Goal: Navigation & Orientation: Understand site structure

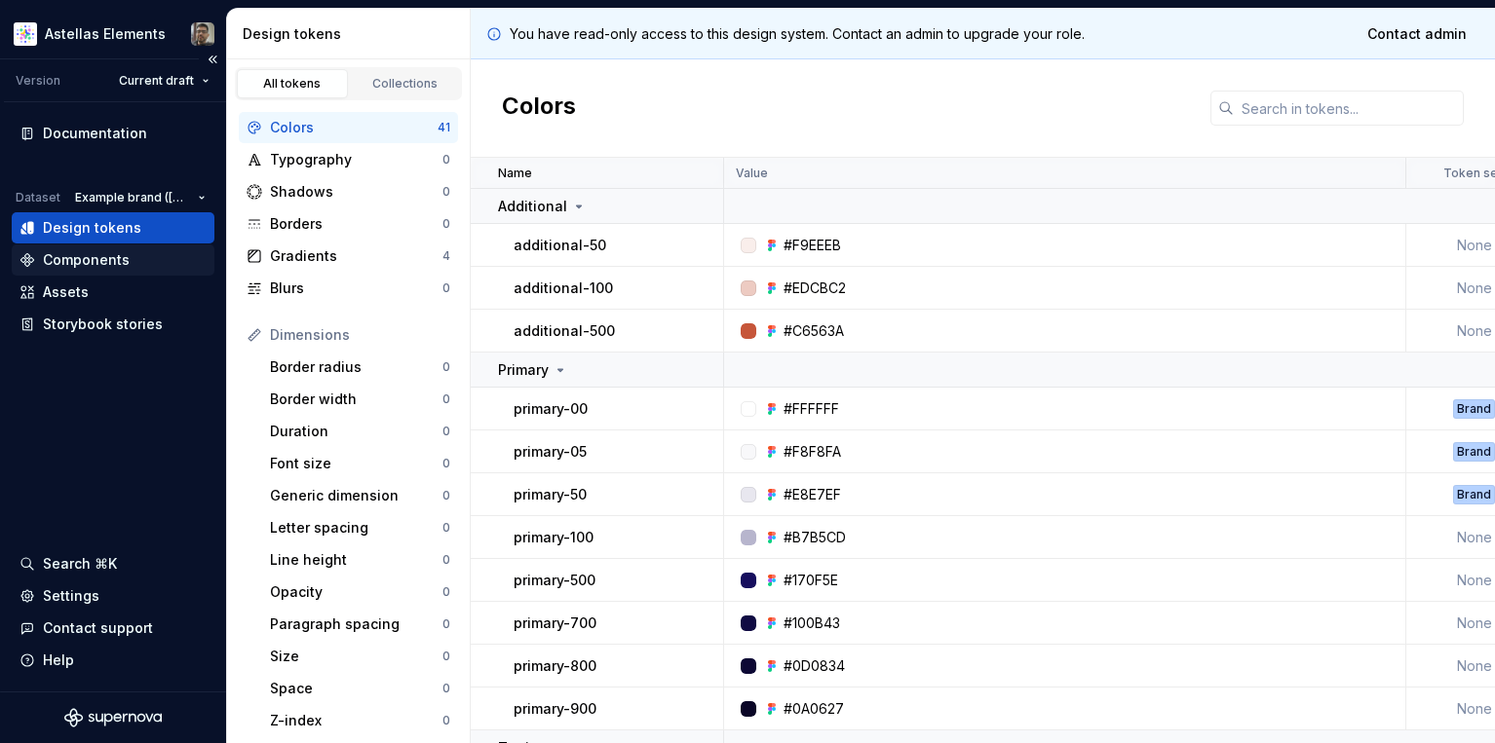
click at [113, 259] on div "Components" at bounding box center [86, 259] width 87 height 19
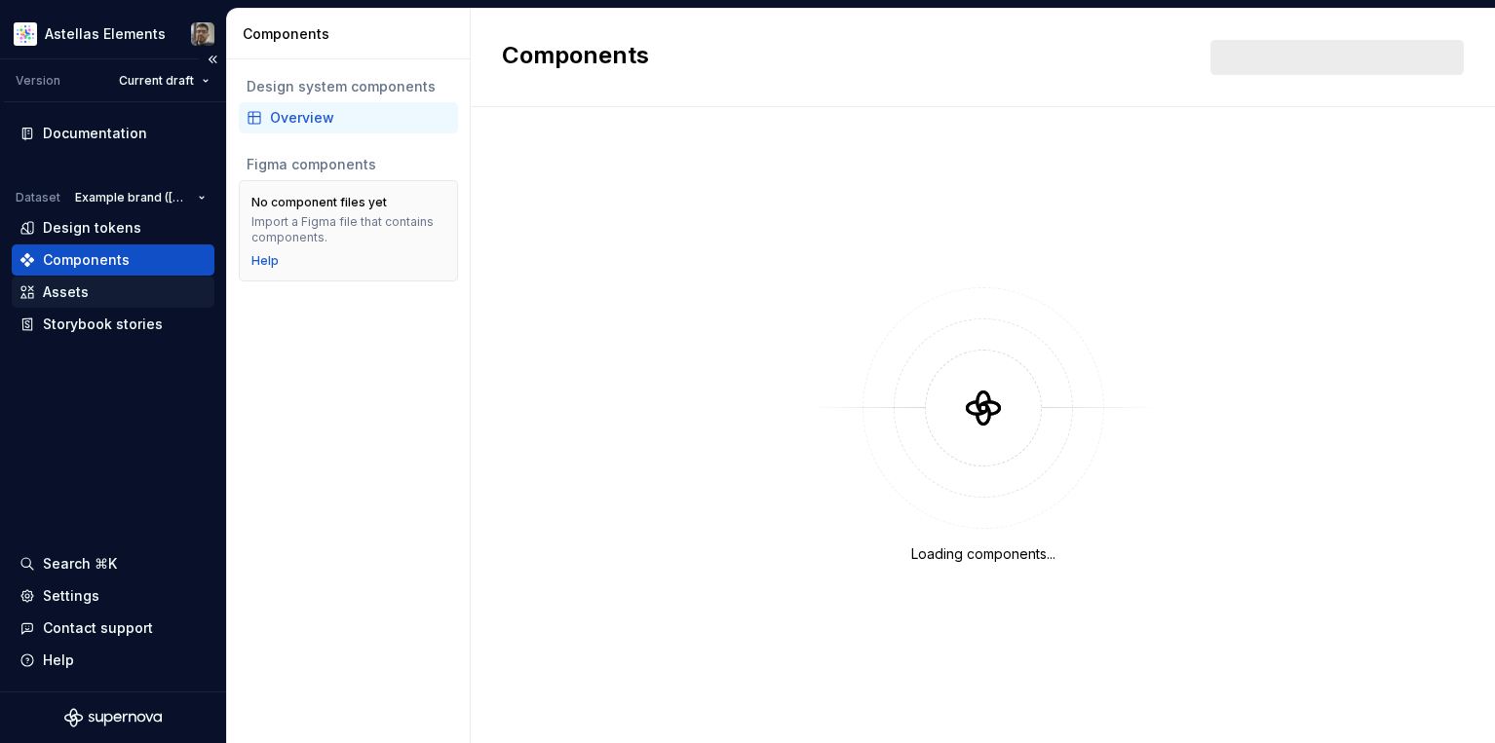
click at [96, 288] on div "Assets" at bounding box center [112, 292] width 187 height 19
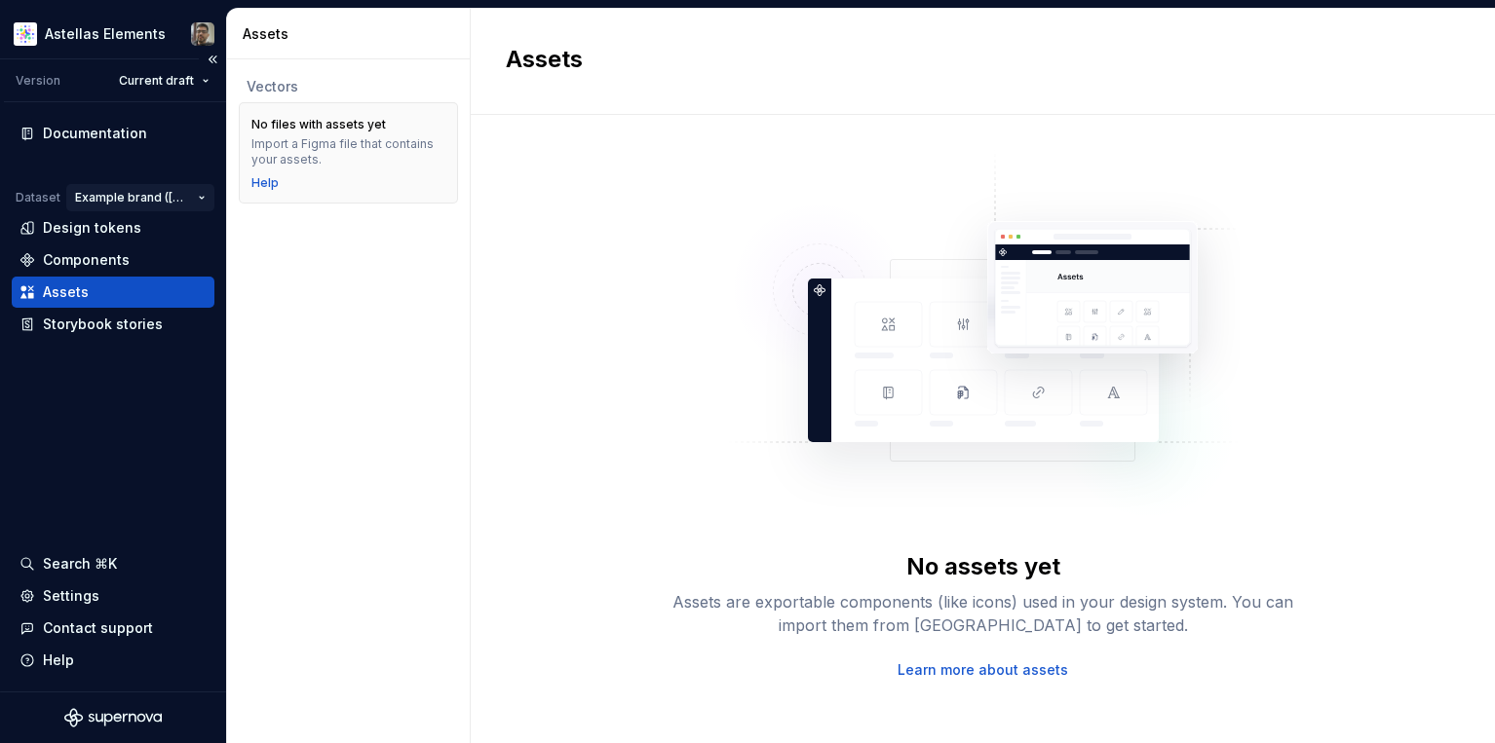
click at [199, 196] on html "Astellas Elements Version Current draft Documentation Dataset Example brand (US…" at bounding box center [747, 371] width 1495 height 743
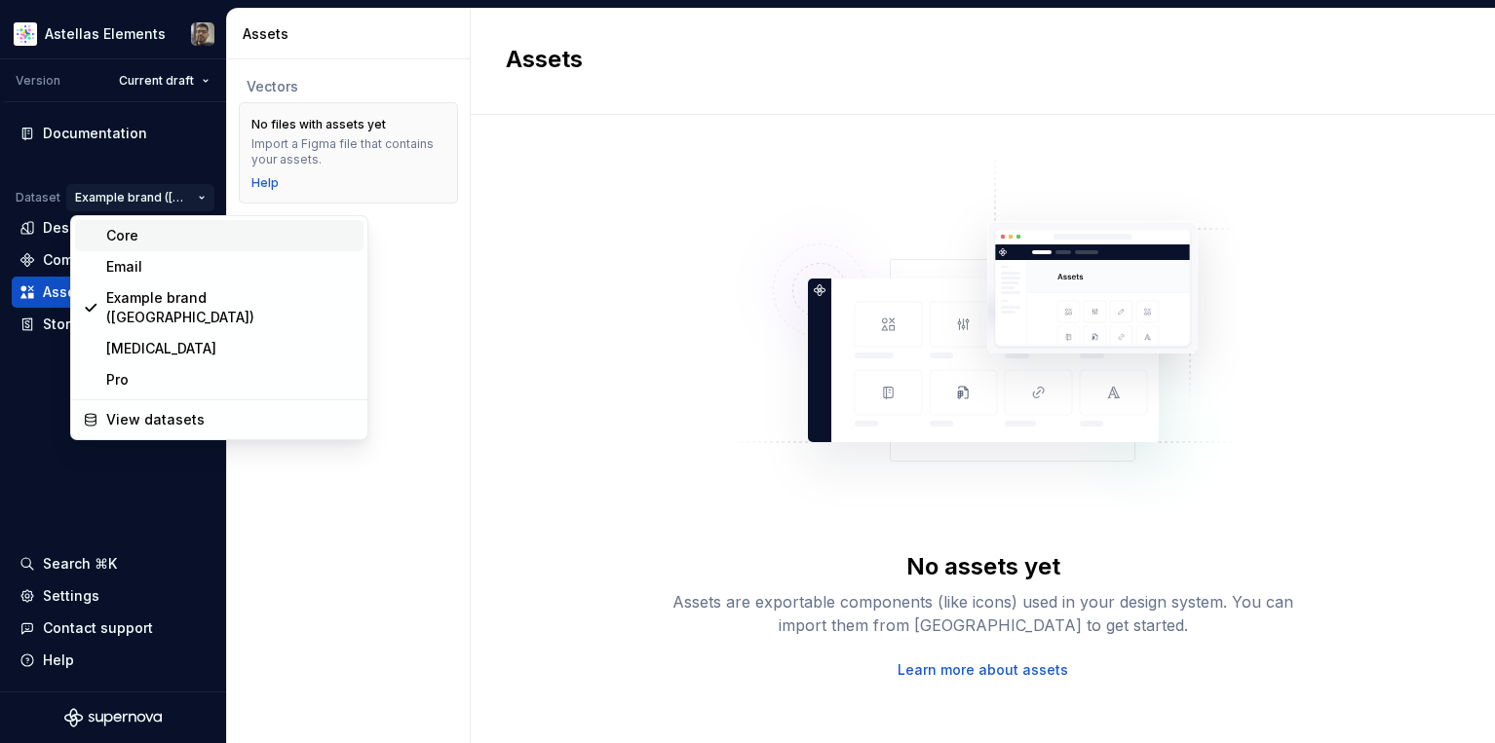
click at [128, 233] on div "Core" at bounding box center [230, 235] width 249 height 19
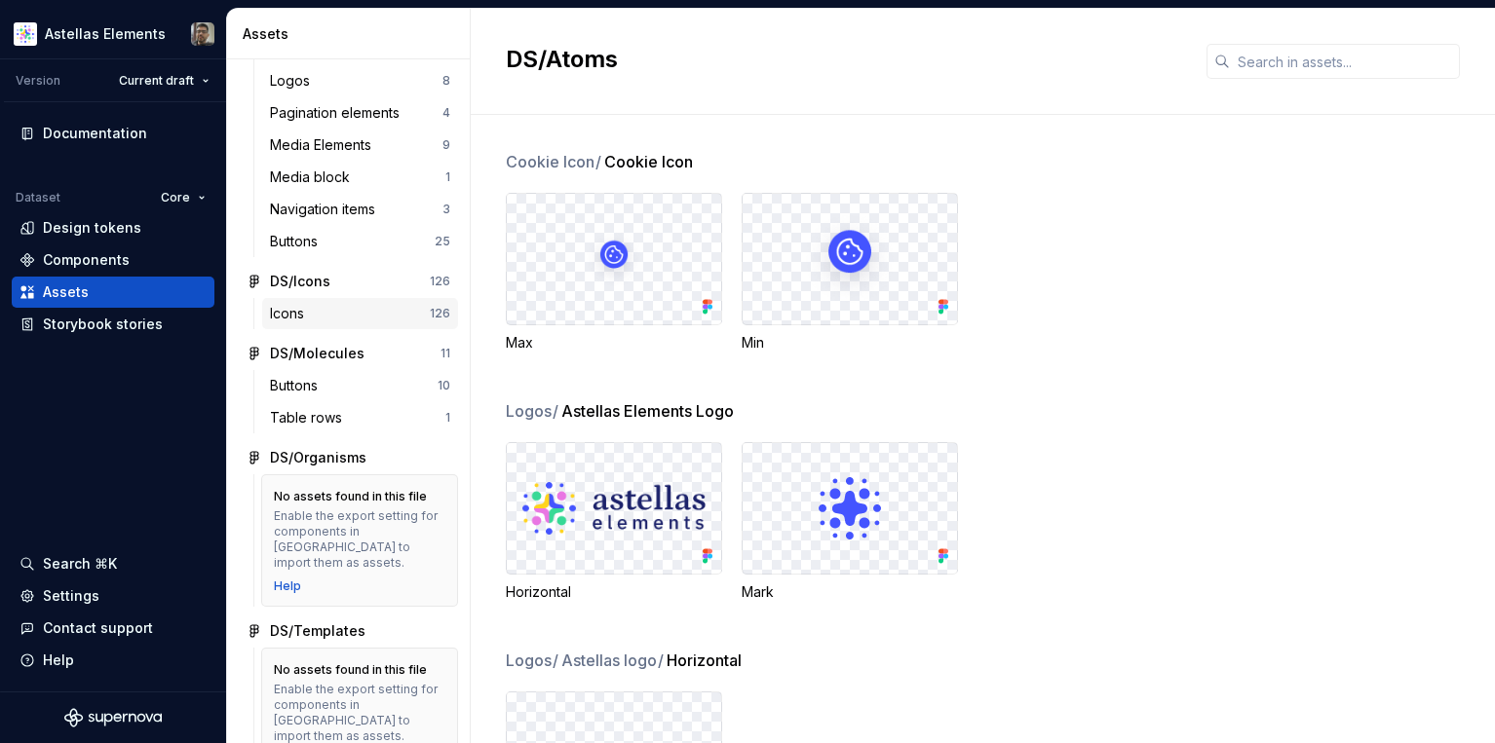
scroll to position [103, 0]
click at [303, 392] on div "Buttons" at bounding box center [298, 383] width 56 height 19
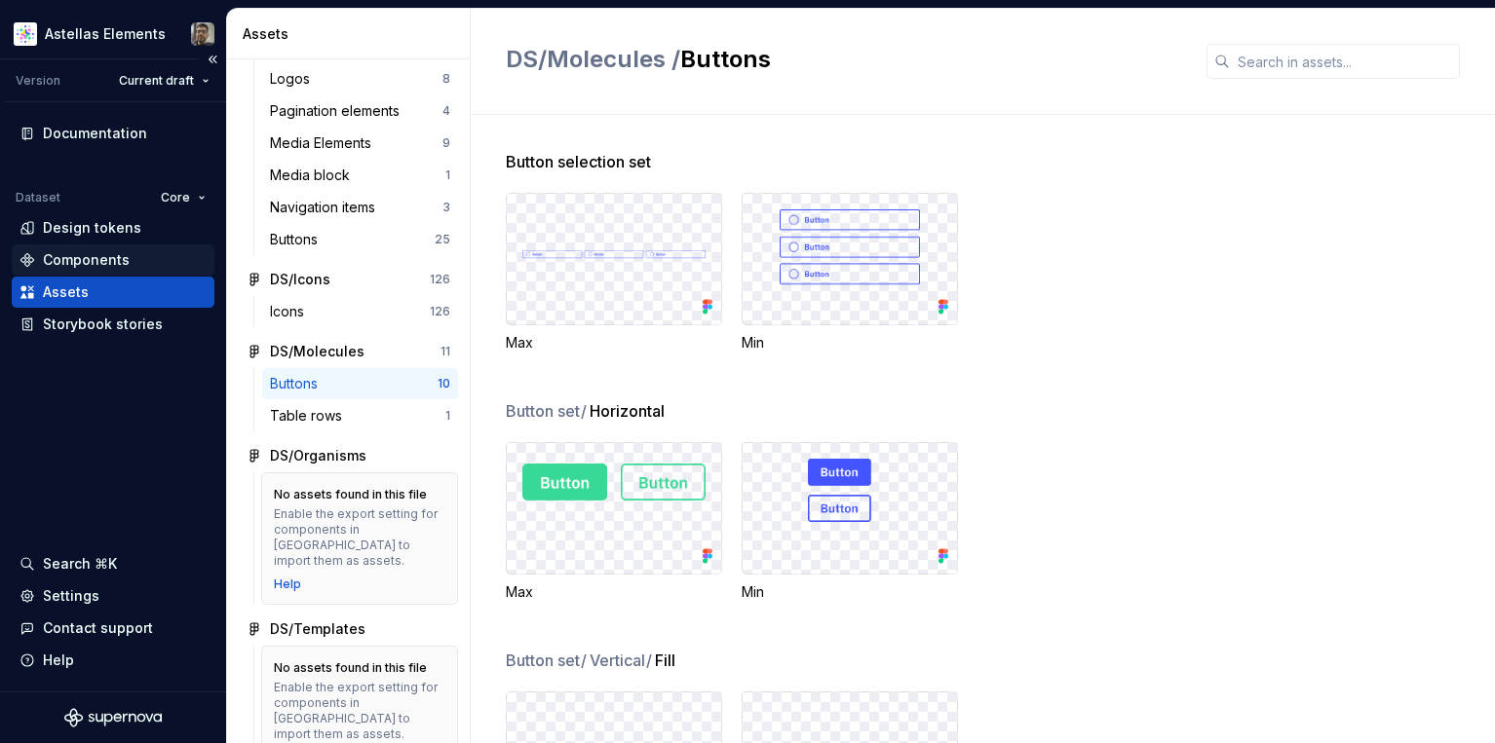
click at [80, 256] on div "Components" at bounding box center [86, 259] width 87 height 19
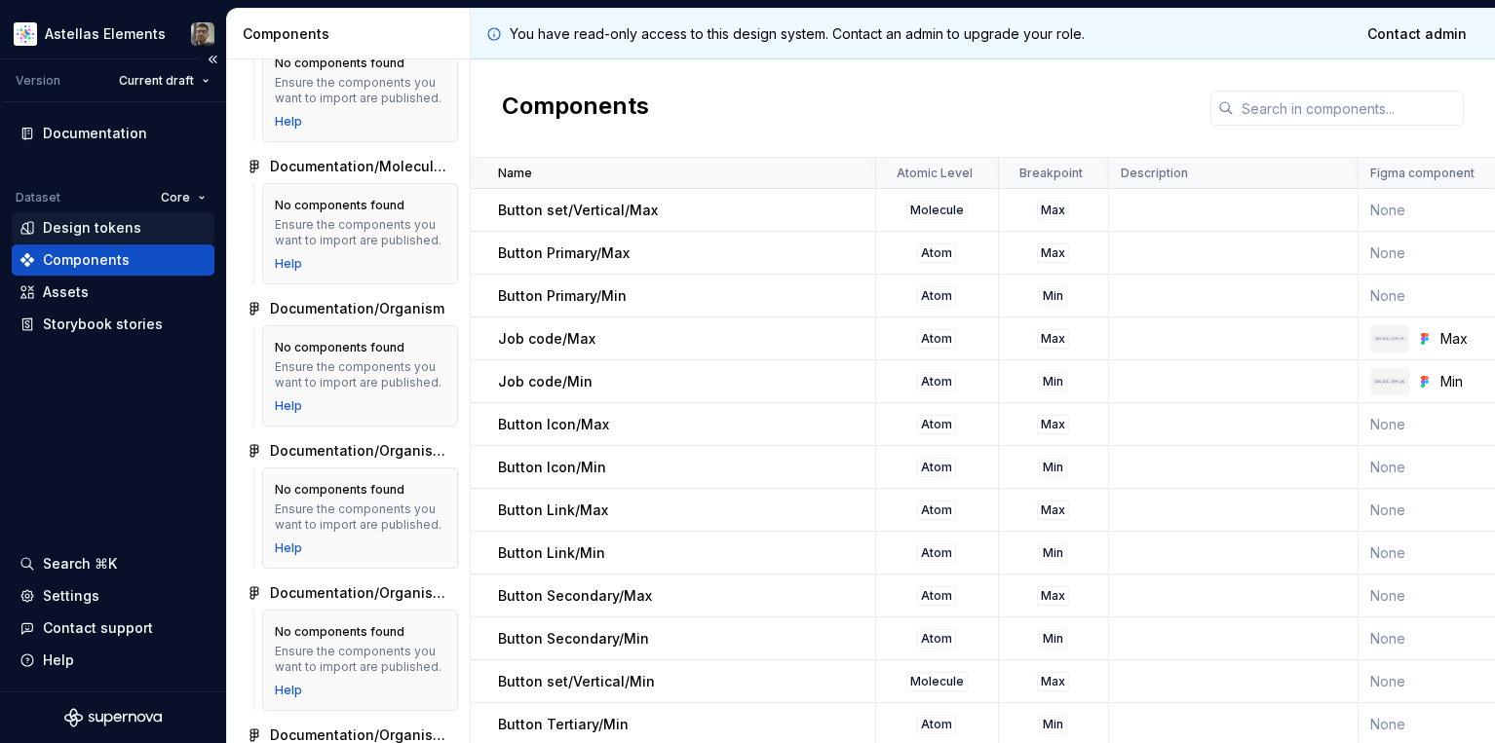
click at [126, 223] on div "Design tokens" at bounding box center [92, 227] width 98 height 19
